Goal: Task Accomplishment & Management: Use online tool/utility

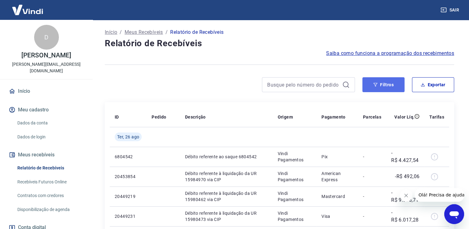
click at [385, 83] on button "Filtros" at bounding box center [383, 84] width 42 height 15
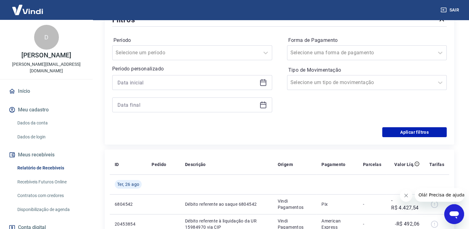
scroll to position [93, 0]
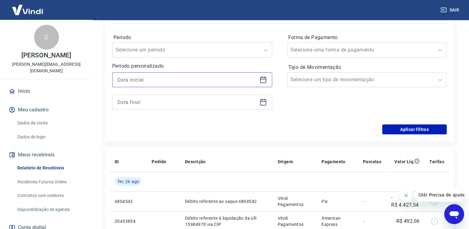
click at [146, 76] on input at bounding box center [186, 79] width 139 height 9
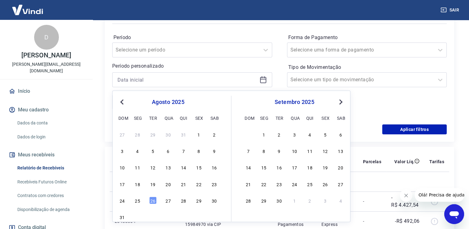
click at [198, 188] on div "17 18 19 20 21 22 23" at bounding box center [167, 183] width 101 height 9
click at [199, 184] on div "22" at bounding box center [198, 183] width 7 height 7
type input "[DATE]"
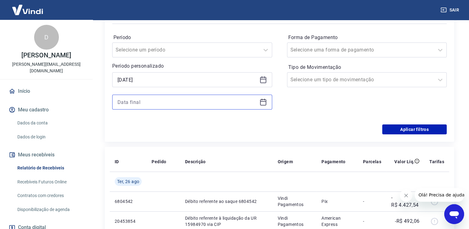
click at [136, 103] on input at bounding box center [186, 101] width 139 height 9
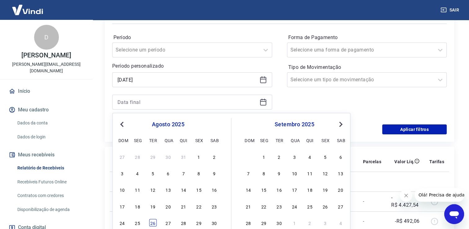
click at [153, 221] on div "26" at bounding box center [152, 222] width 7 height 7
type input "[DATE]"
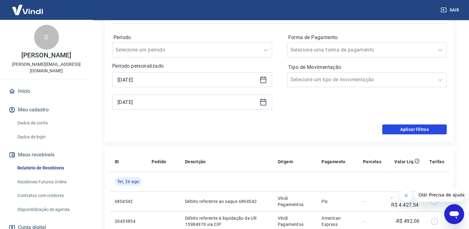
drag, startPoint x: 398, startPoint y: 130, endPoint x: 287, endPoint y: 141, distance: 111.5
click at [398, 130] on button "Aplicar filtros" at bounding box center [414, 129] width 64 height 10
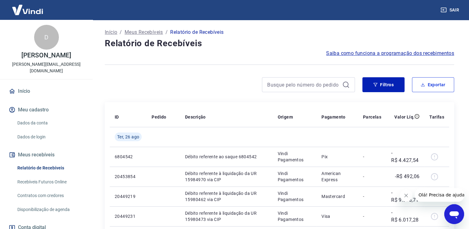
click at [428, 87] on button "Exportar" at bounding box center [433, 84] width 42 height 15
type input "[DATE]"
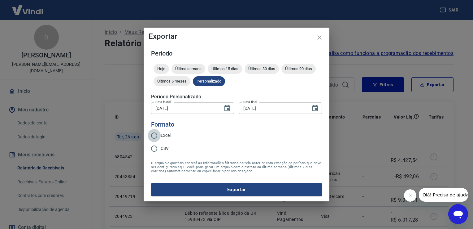
click at [159, 137] on input "Excel" at bounding box center [154, 135] width 13 height 13
radio input "true"
click at [237, 191] on button "Exportar" at bounding box center [236, 189] width 171 height 13
